Goal: Task Accomplishment & Management: Manage account settings

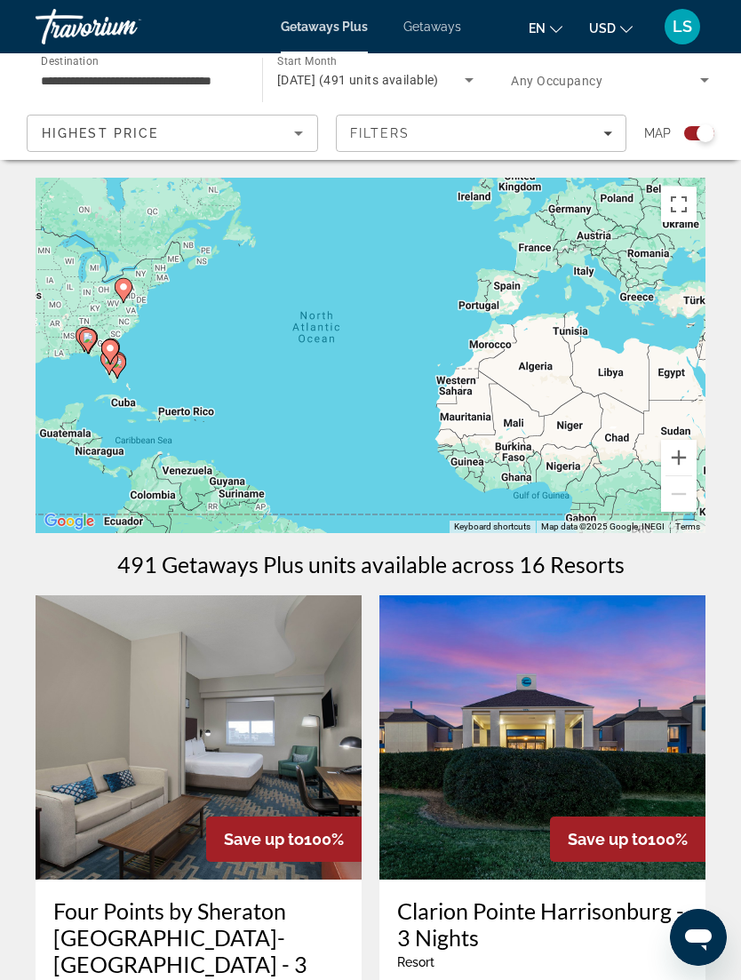
click at [701, 18] on button "LS" at bounding box center [682, 26] width 46 height 37
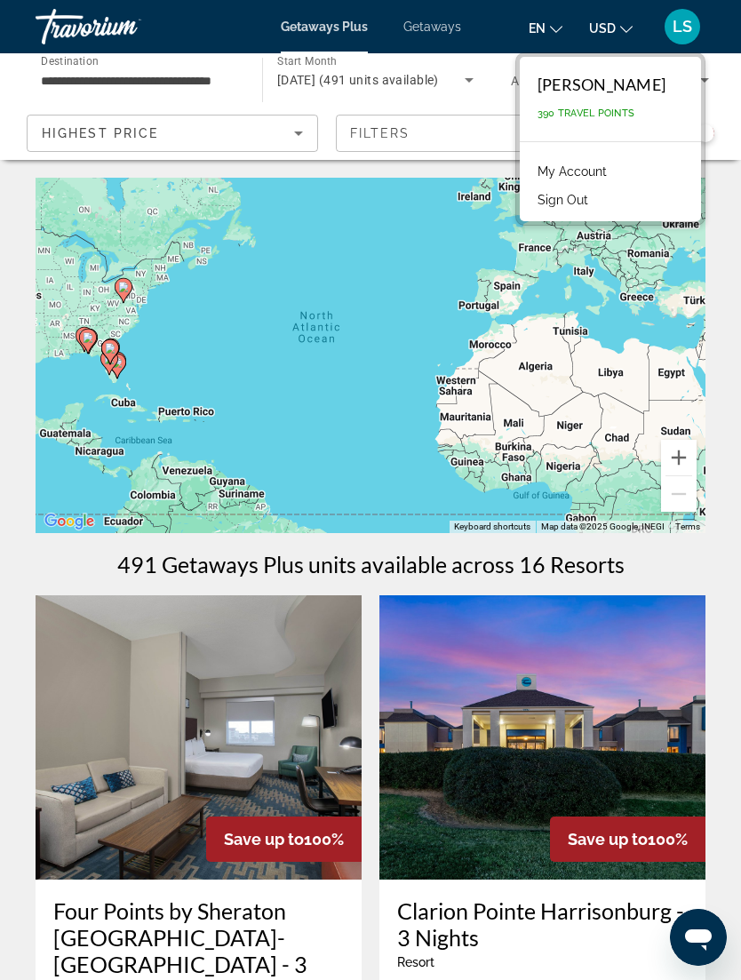
click at [608, 166] on link "My Account" at bounding box center [572, 171] width 87 height 23
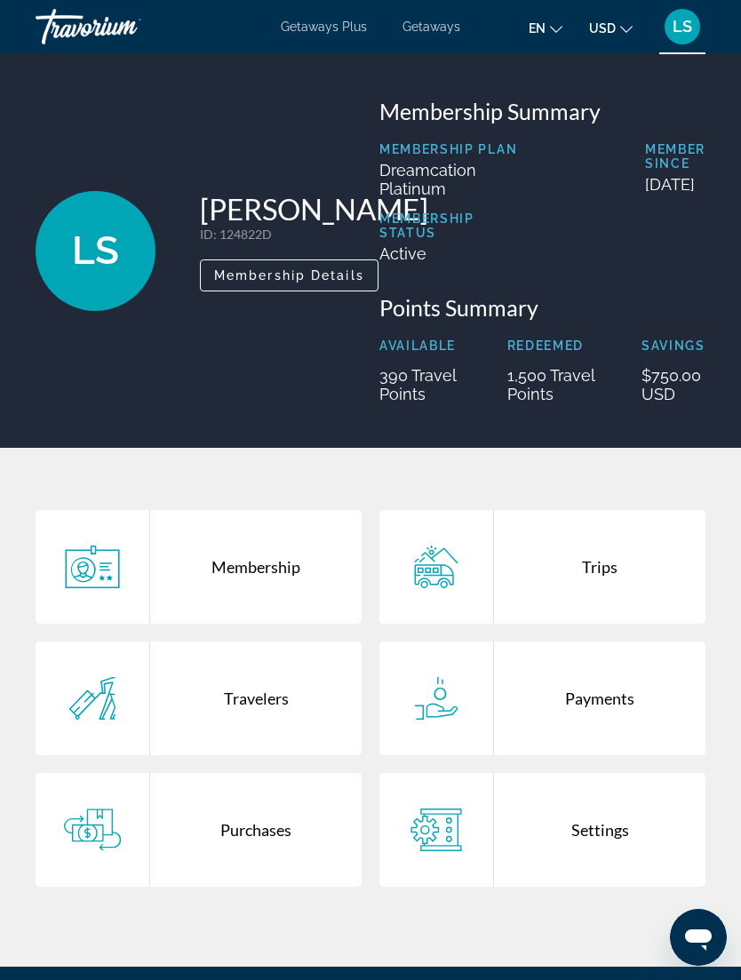
click at [271, 714] on div "Travelers" at bounding box center [255, 698] width 211 height 114
click at [631, 589] on div "Trips" at bounding box center [599, 567] width 211 height 114
click at [624, 586] on div "Trips" at bounding box center [599, 567] width 211 height 114
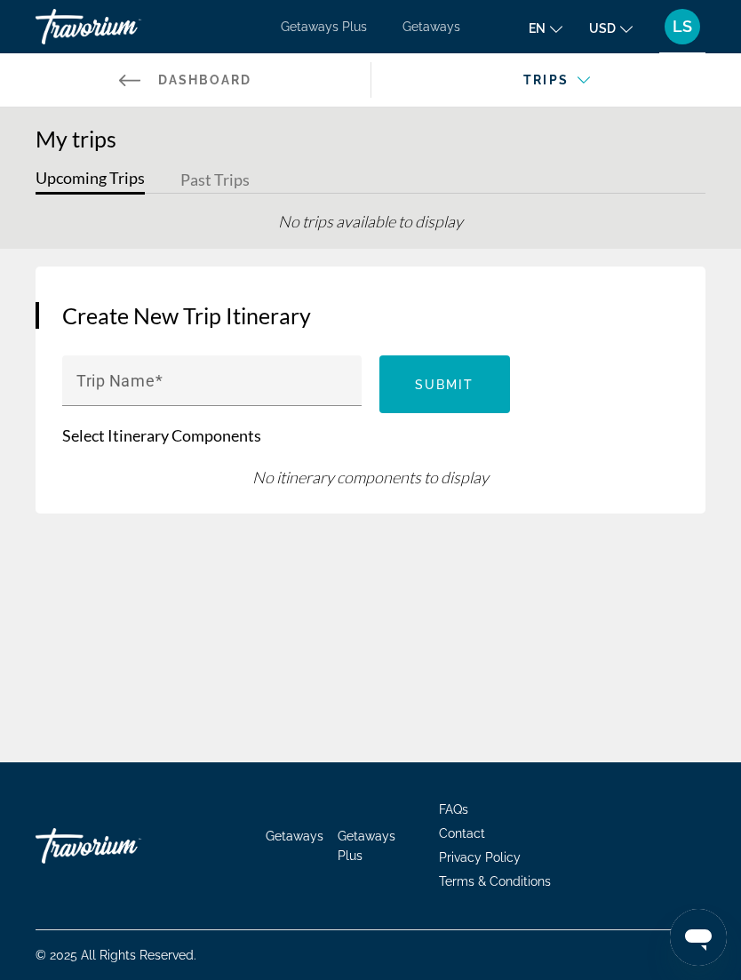
click at [219, 184] on button "Past Trips" at bounding box center [214, 181] width 69 height 28
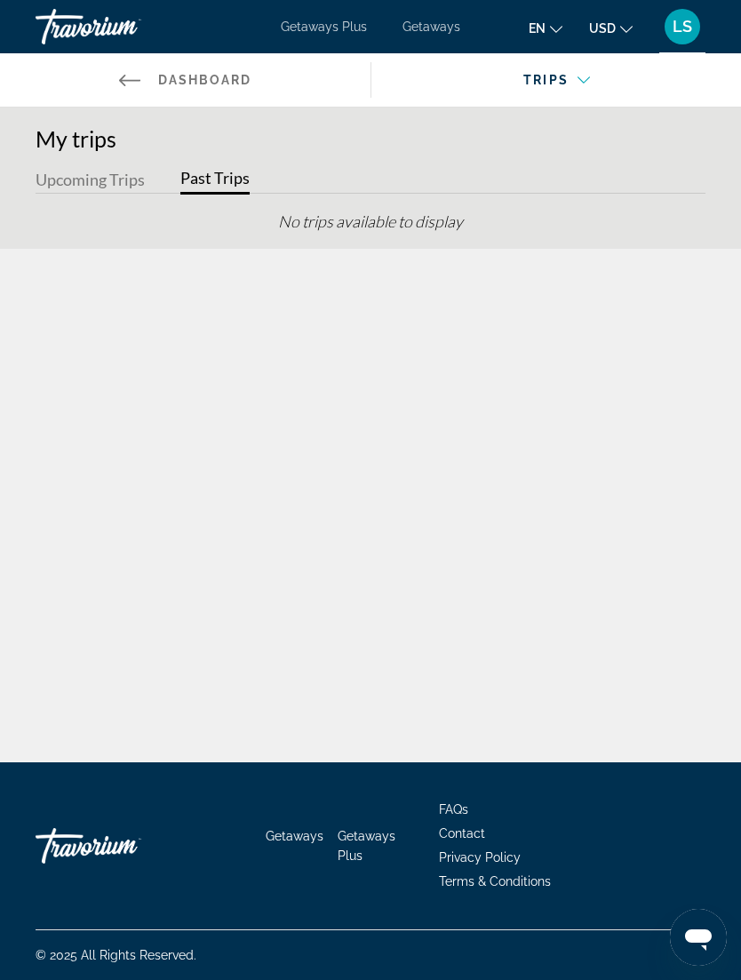
click at [567, 82] on div "Main content" at bounding box center [557, 96] width 342 height 50
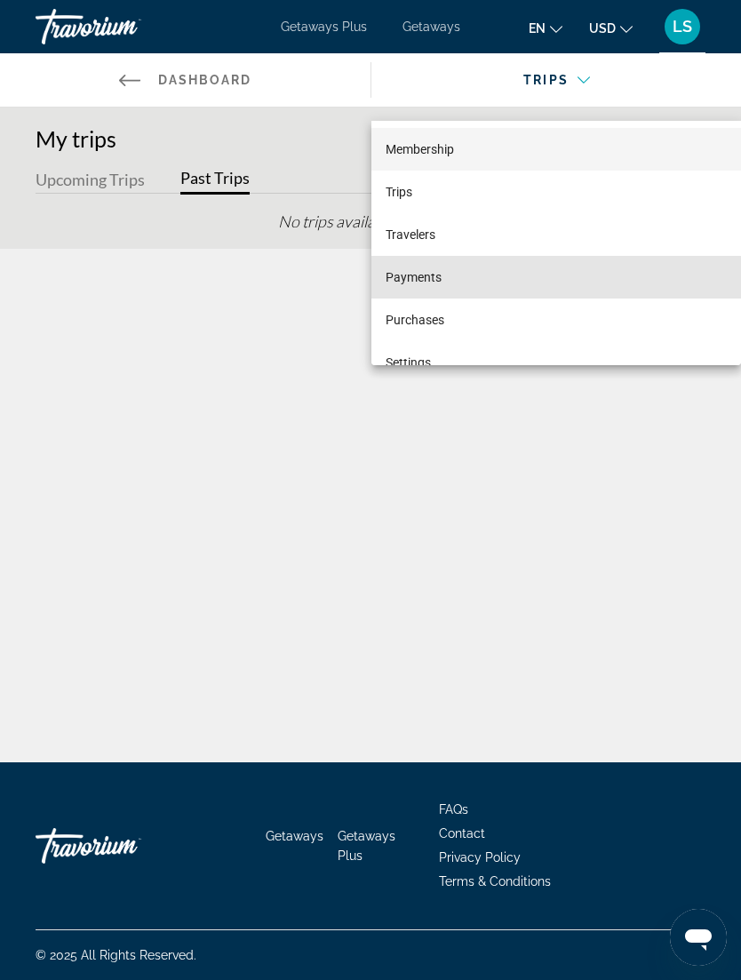
click at [457, 278] on mat-option "Payments" at bounding box center [556, 277] width 370 height 43
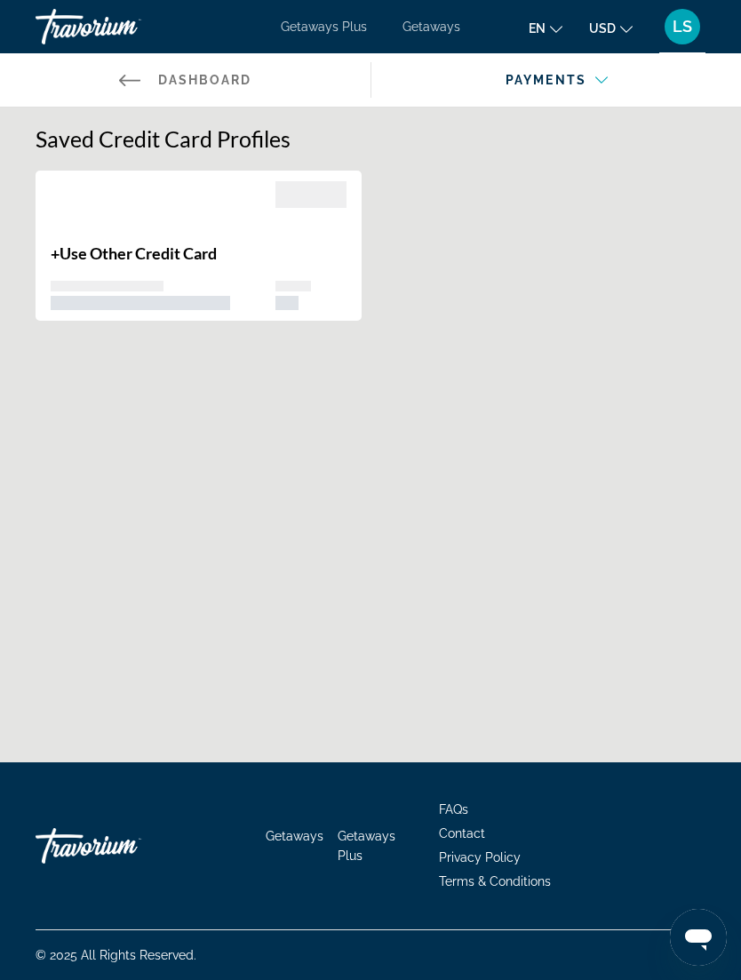
click at [679, 36] on span "LS" at bounding box center [682, 27] width 20 height 18
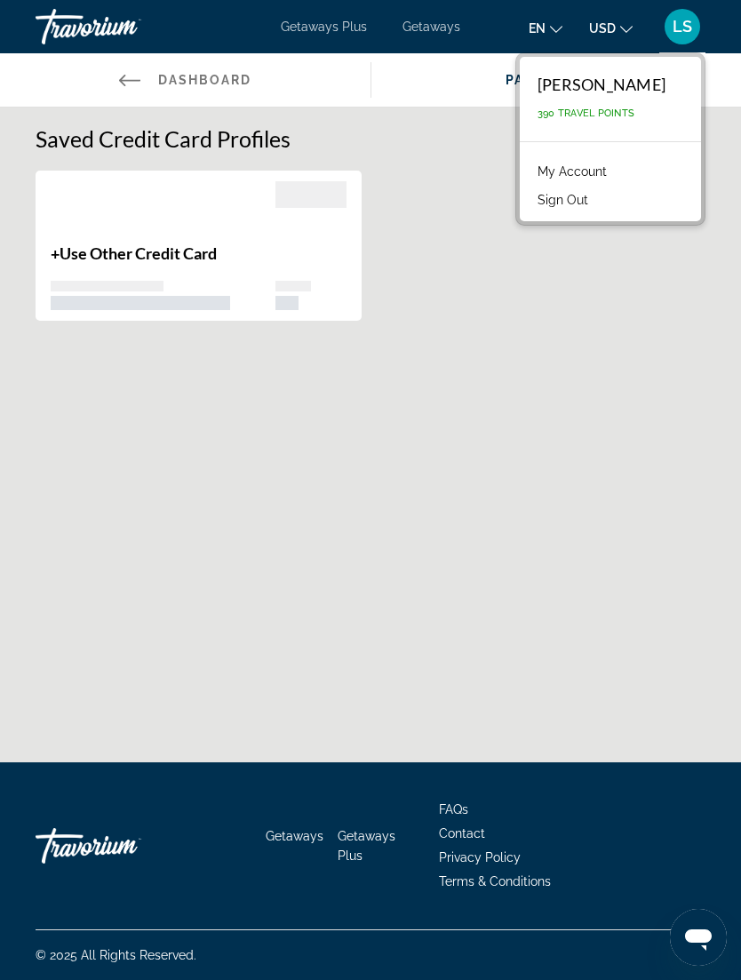
click at [604, 173] on link "My Account" at bounding box center [572, 171] width 87 height 23
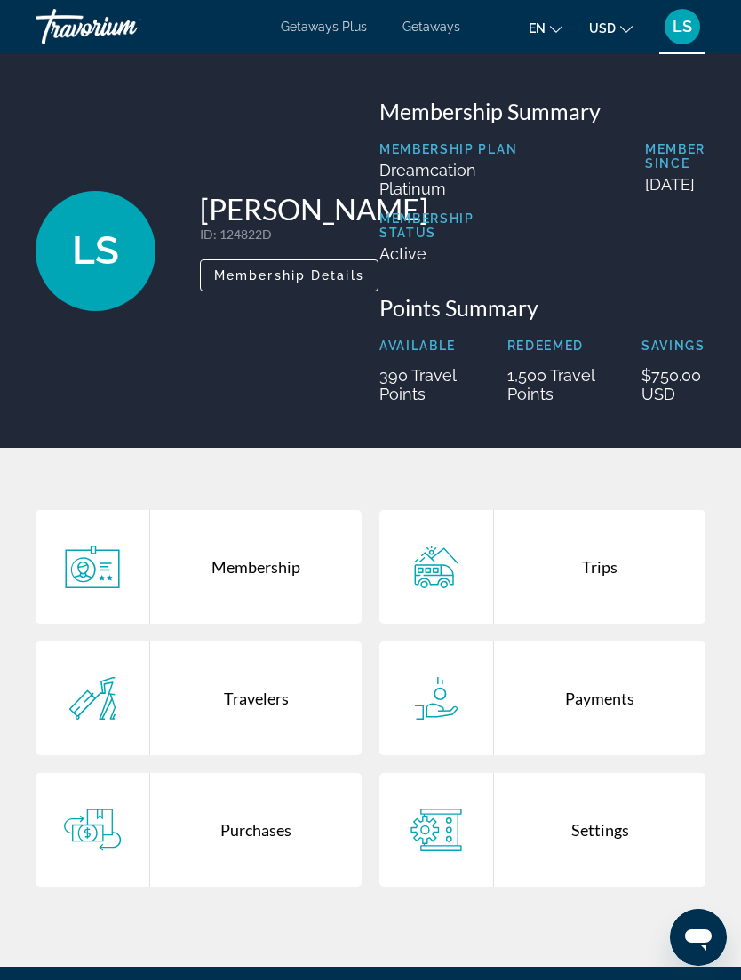
click at [235, 860] on div "Purchases" at bounding box center [255, 830] width 211 height 114
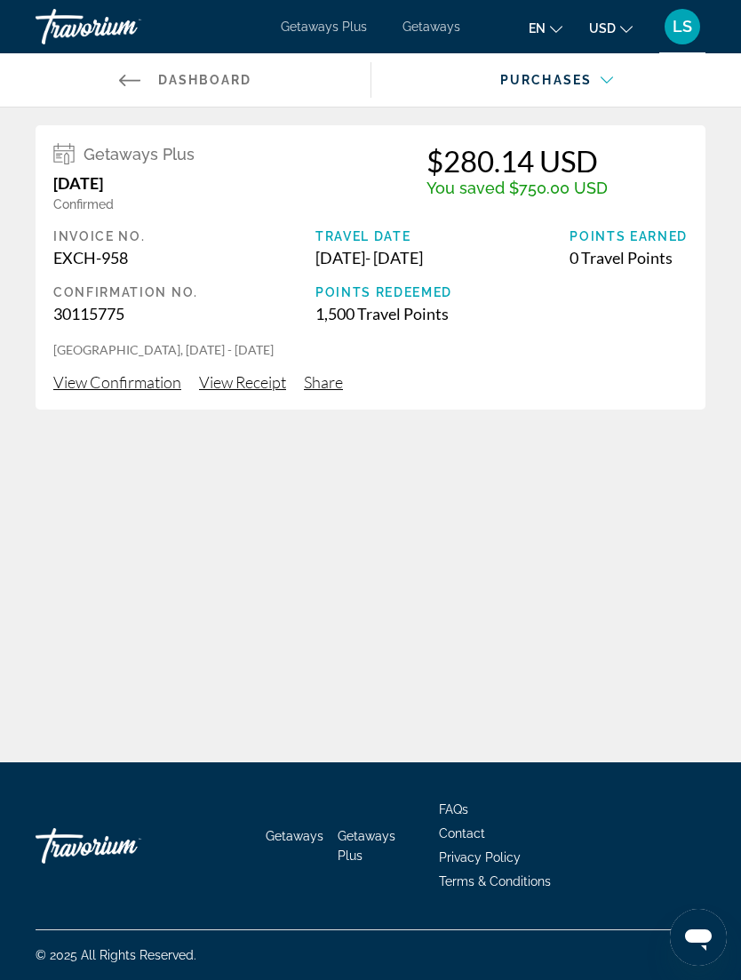
click at [126, 391] on span "View Confirmation" at bounding box center [117, 382] width 128 height 20
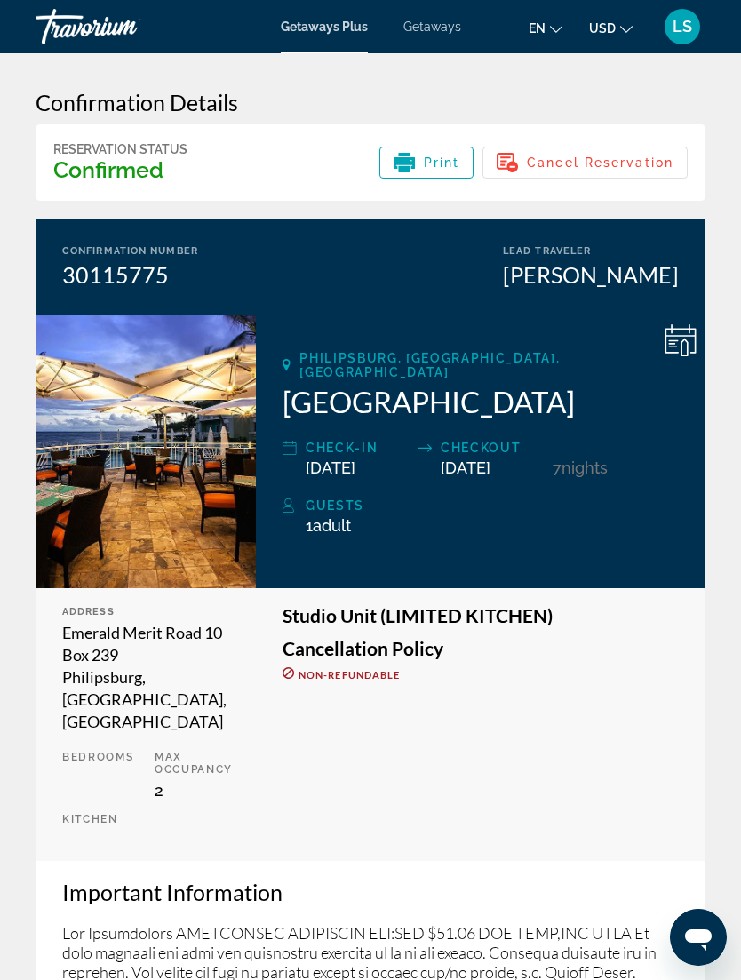
click at [436, 32] on span "Getaways" at bounding box center [432, 27] width 58 height 14
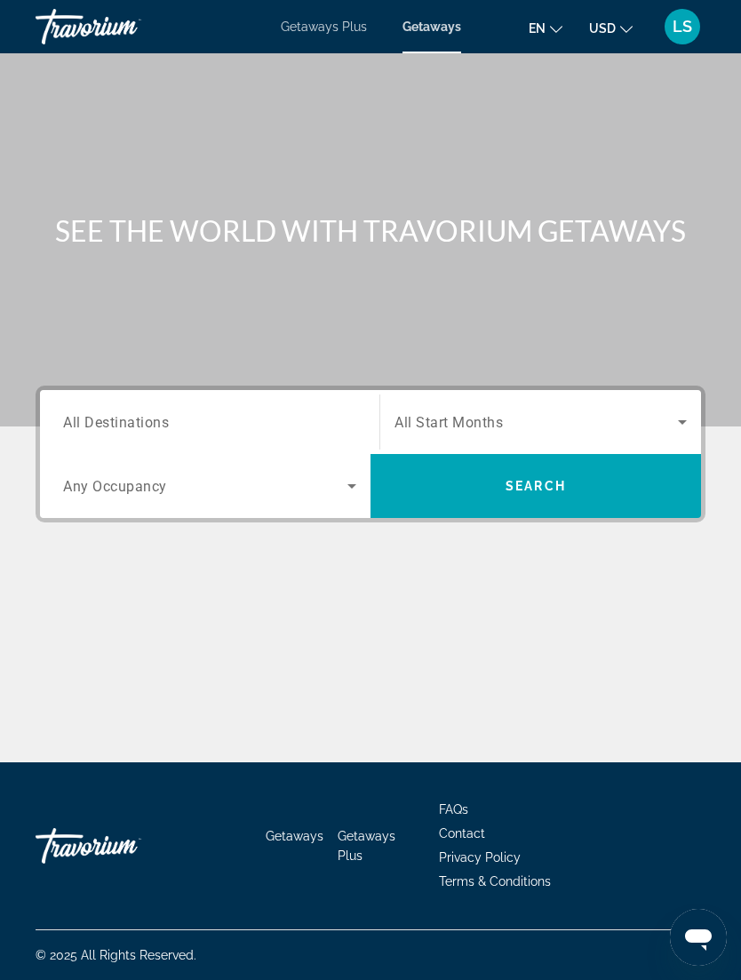
scroll to position [57, 0]
click at [520, 884] on span "Terms & Conditions" at bounding box center [495, 881] width 112 height 14
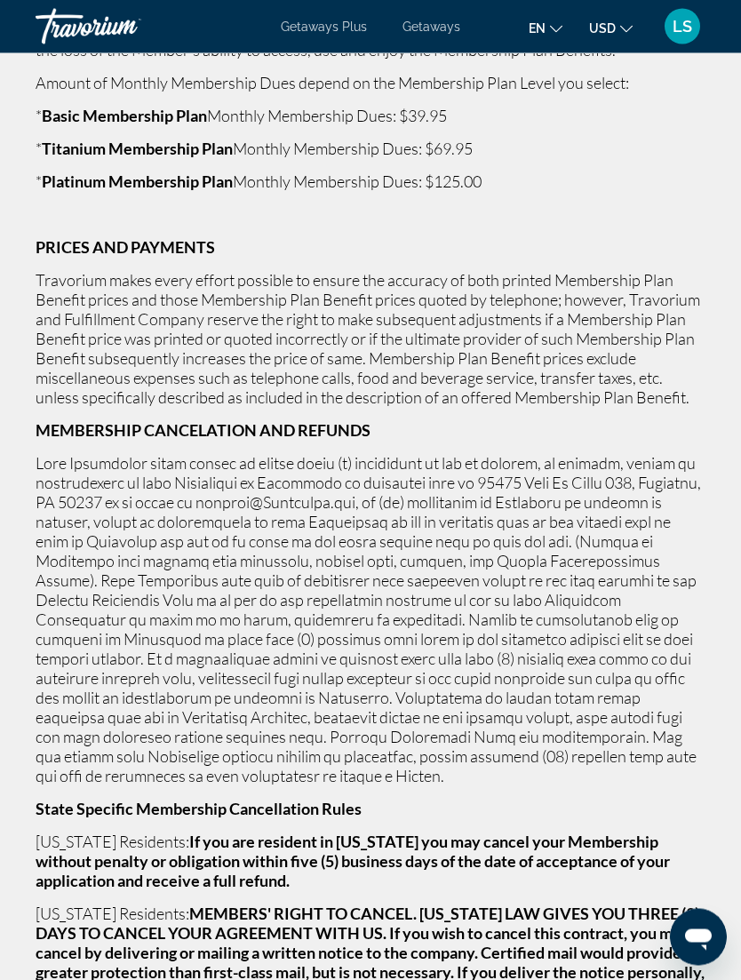
scroll to position [3440, 0]
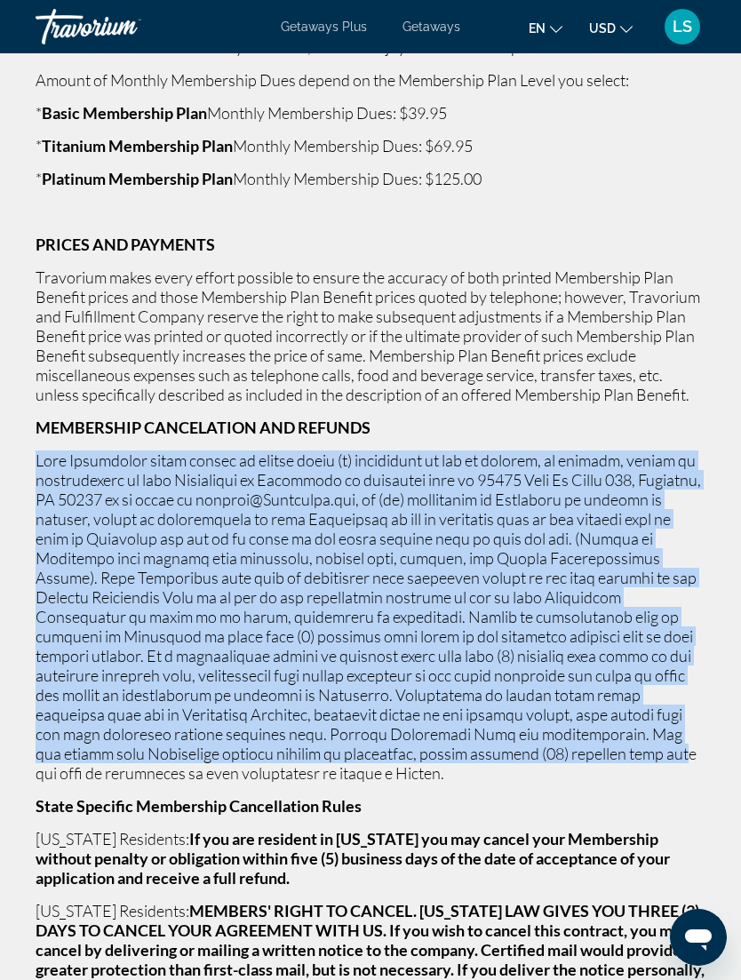
click at [664, 815] on p "State Specific Membership Cancellation Rules" at bounding box center [371, 806] width 670 height 20
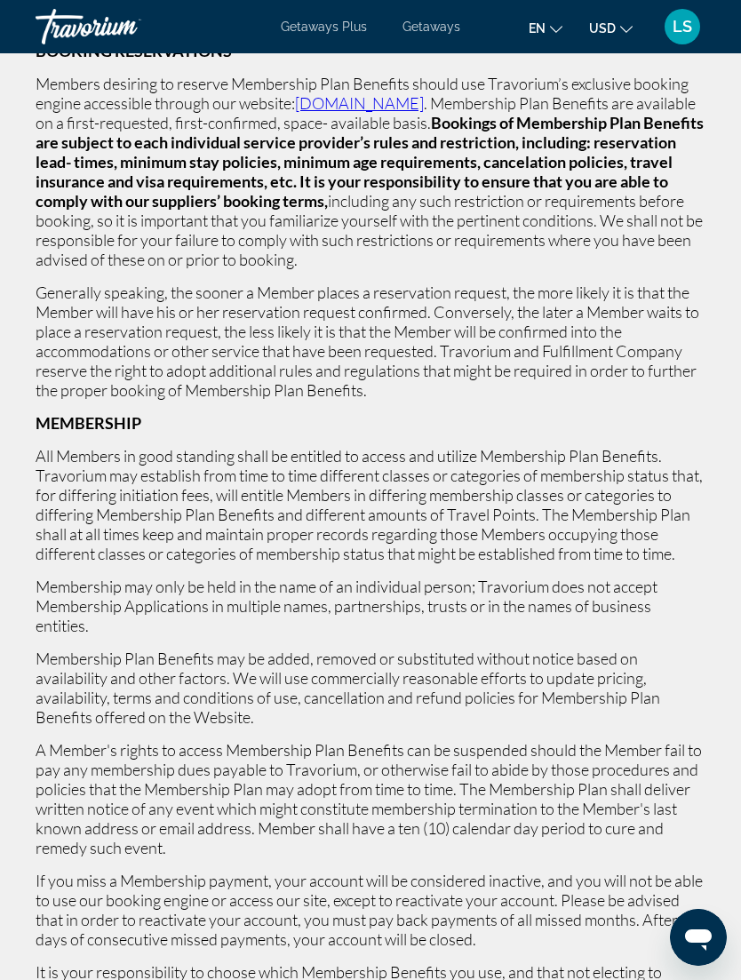
scroll to position [1183, 0]
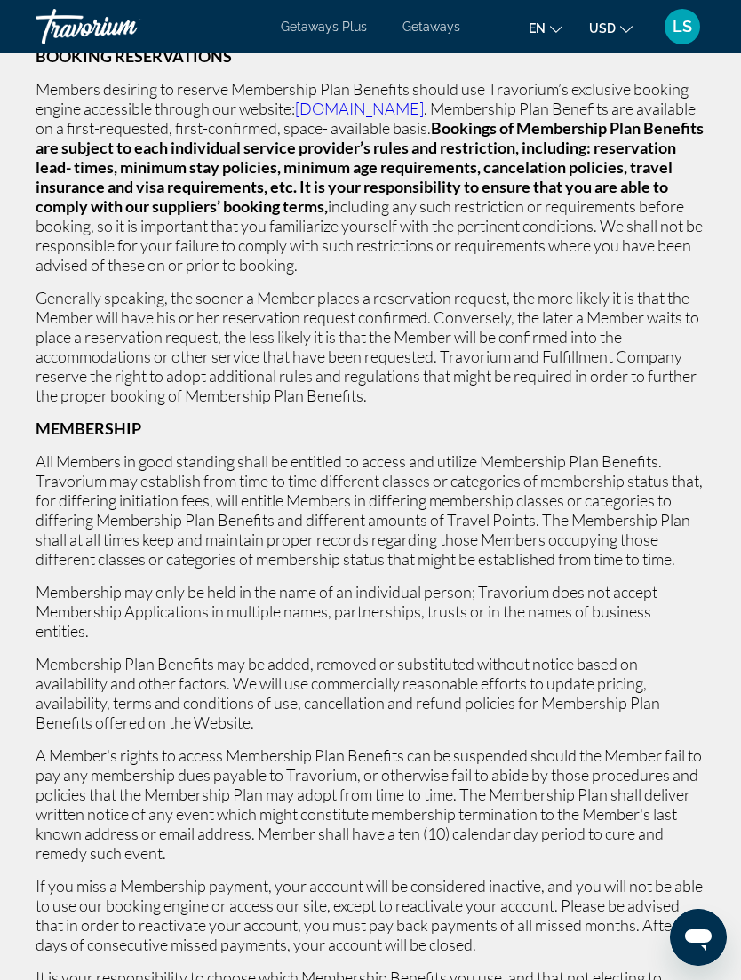
click at [684, 42] on div "LS" at bounding box center [682, 27] width 36 height 36
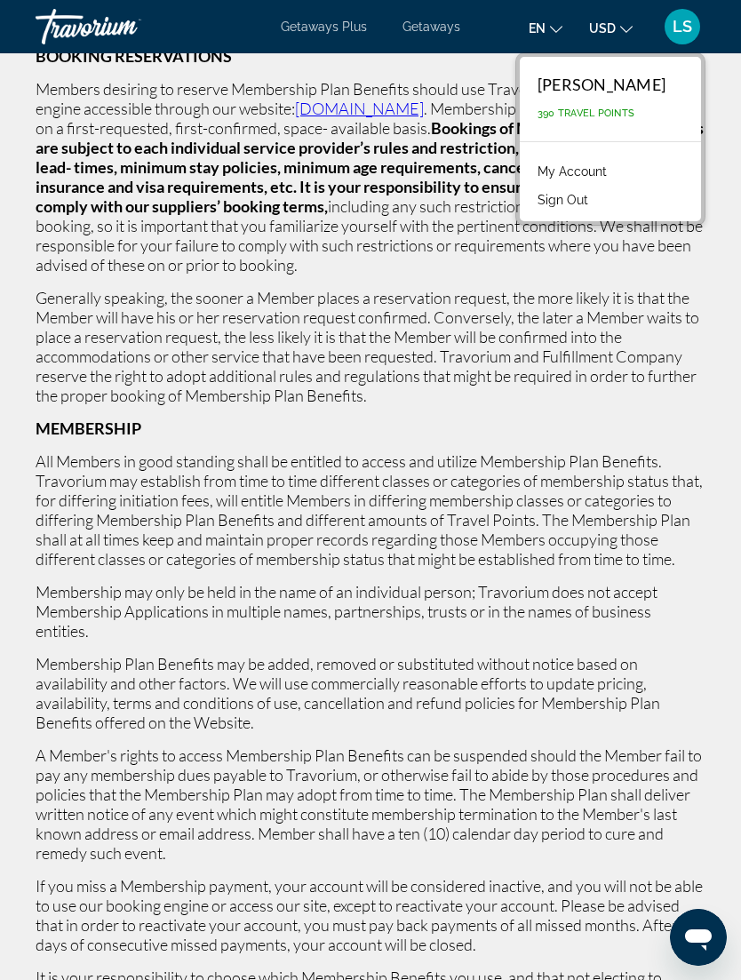
click at [630, 174] on li "My Account" at bounding box center [610, 169] width 163 height 28
click at [652, 84] on div "[PERSON_NAME]" at bounding box center [601, 85] width 128 height 20
click at [583, 200] on button "Sign Out" at bounding box center [563, 199] width 68 height 23
